Goal: Register for event/course

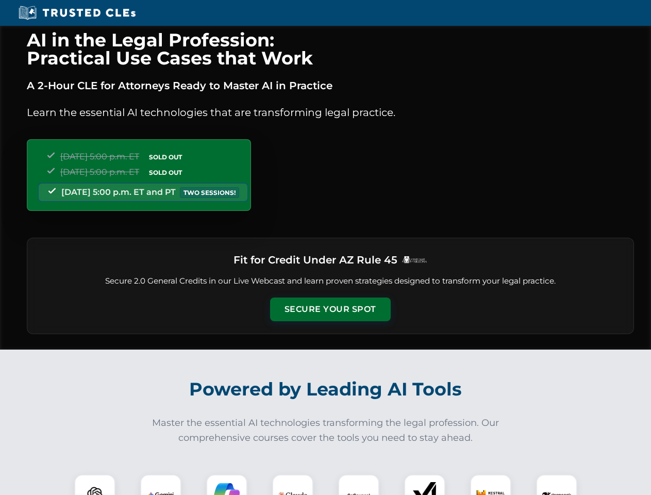
click at [330, 309] on button "Secure Your Spot" at bounding box center [330, 309] width 121 height 24
click at [95, 485] on img at bounding box center [95, 495] width 30 height 30
